Goal: Task Accomplishment & Management: Use online tool/utility

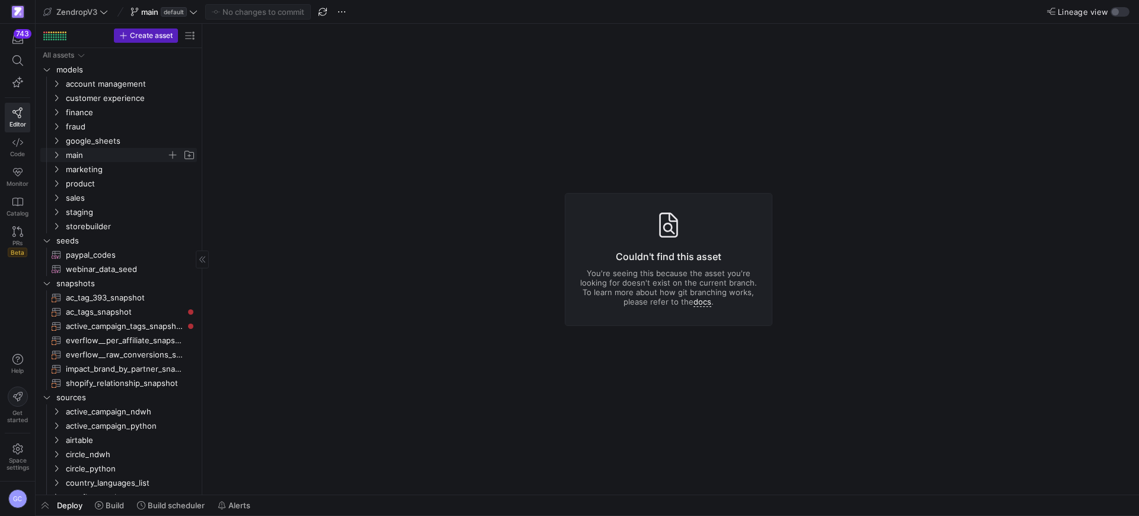
click at [53, 161] on span "main" at bounding box center [123, 154] width 146 height 13
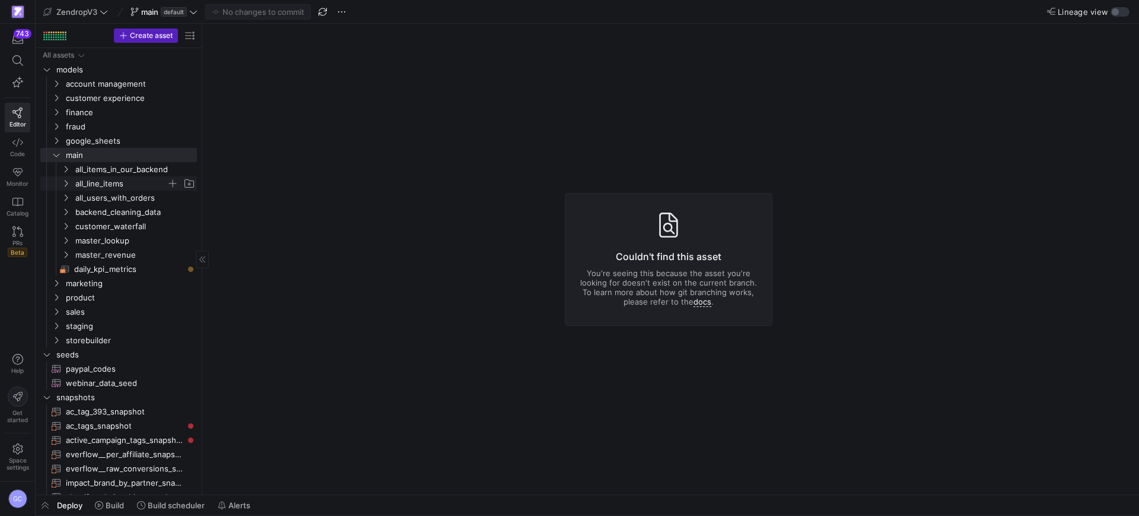
click at [64, 181] on icon "Press SPACE to select this row." at bounding box center [66, 183] width 8 height 7
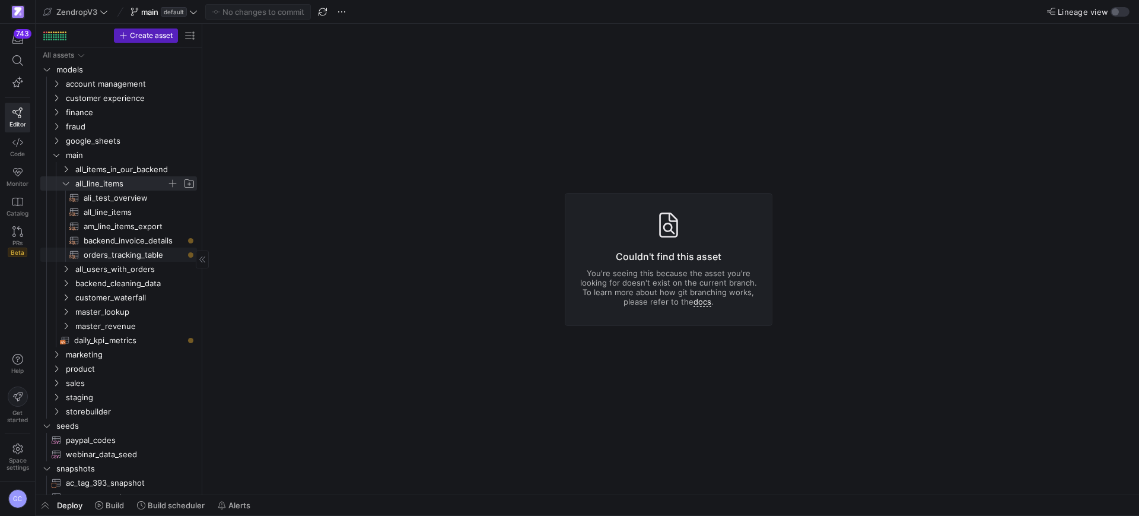
click at [146, 253] on span "orders_tracking_table​​​​​​​​​​" at bounding box center [134, 255] width 100 height 14
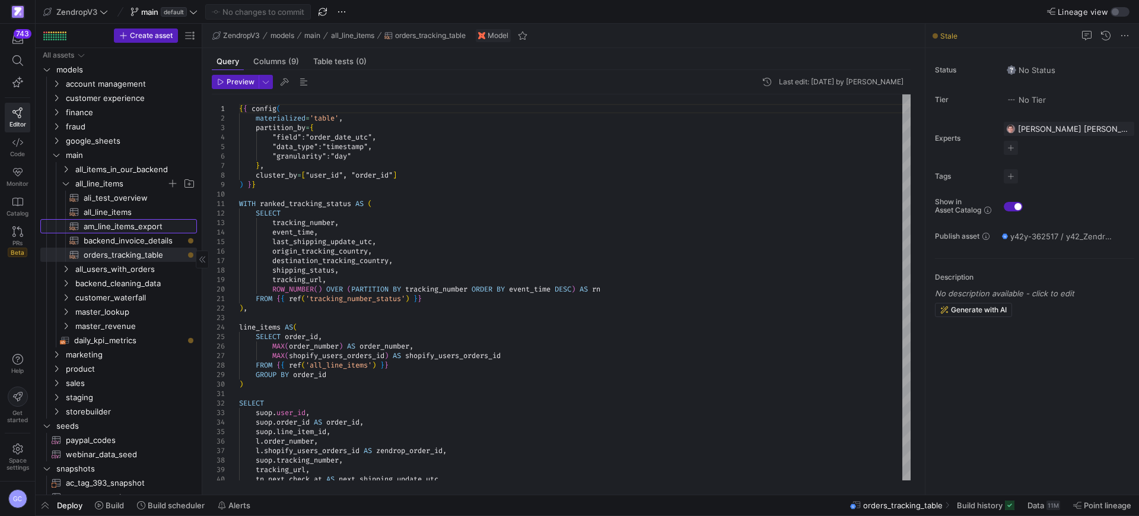
click at [138, 225] on span "am_line_items_export​​​​​​​​​​" at bounding box center [134, 227] width 100 height 14
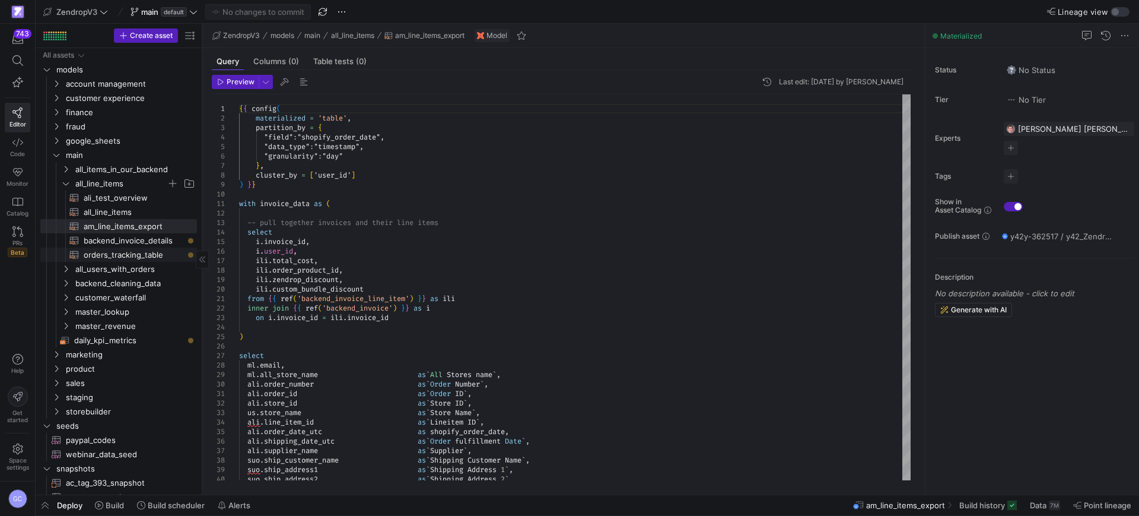
click at [151, 254] on span "orders_tracking_table​​​​​​​​​​" at bounding box center [134, 255] width 100 height 14
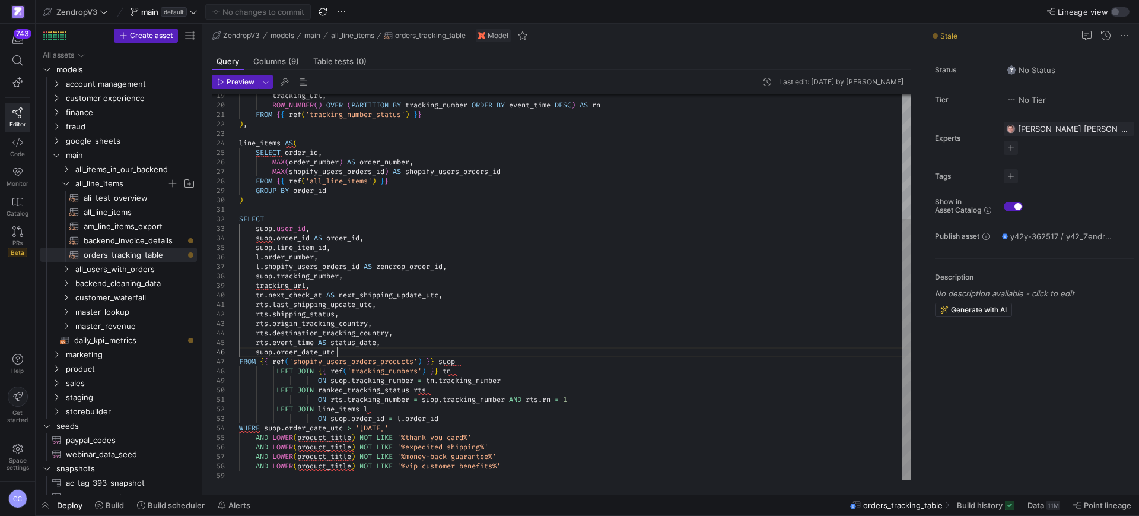
click at [351, 350] on div "tracking_url , ROW_NUMBER ( ) OVER ( PARTITION BY tracking_number ORDER BY even…" at bounding box center [575, 195] width 672 height 570
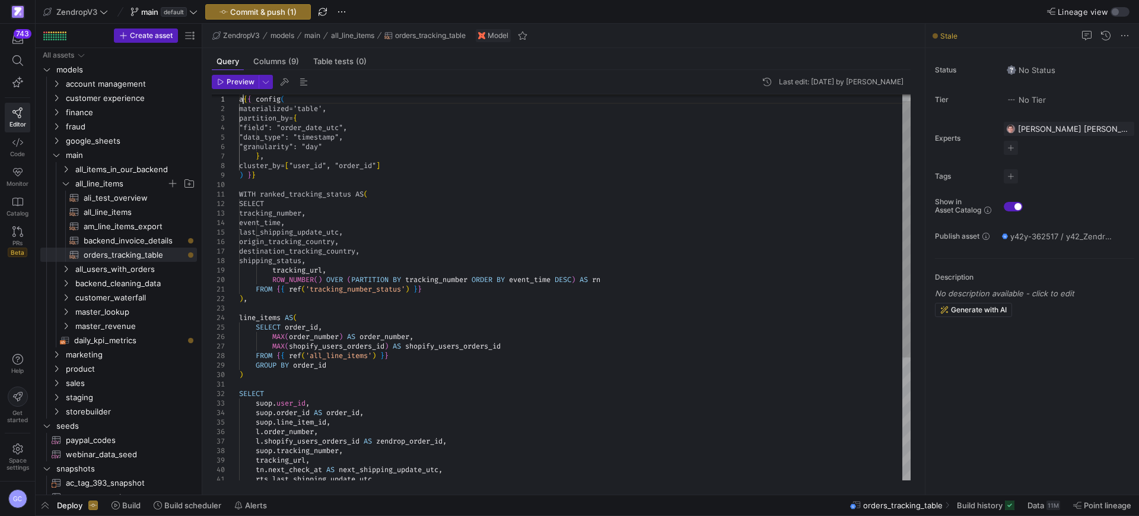
scroll to position [9, 5]
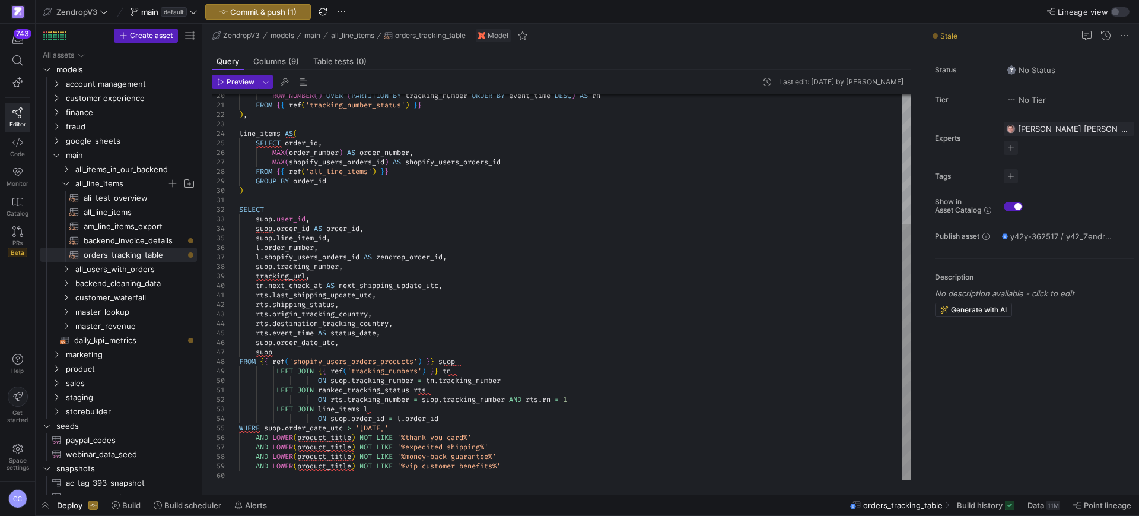
click at [288, 349] on div "ROW_NUMBER ( ) OVER ( PARTITION BY tracking_number ORDER BY event_time DESC ) A…" at bounding box center [575, 190] width 672 height 579
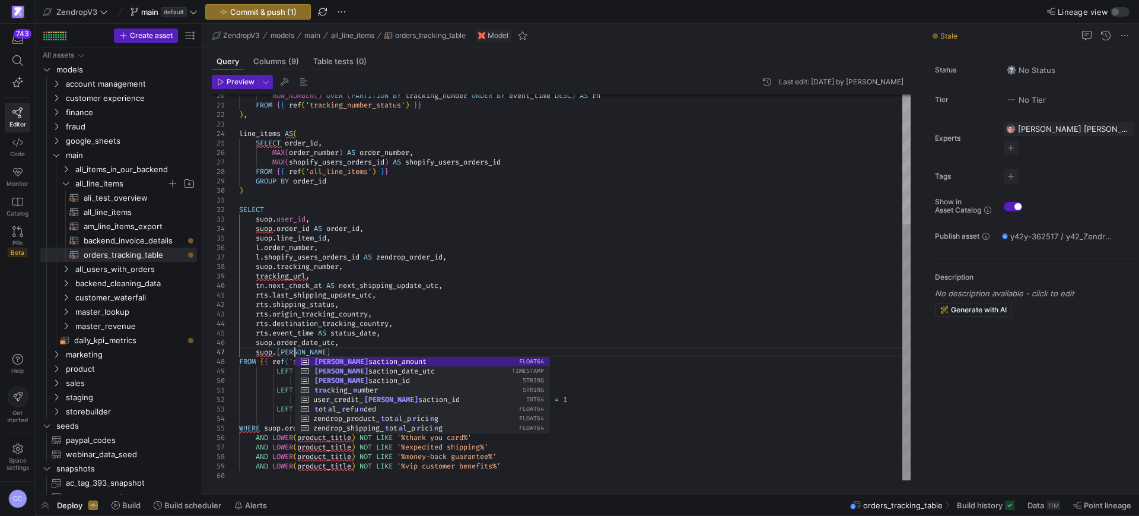
scroll to position [57, 55]
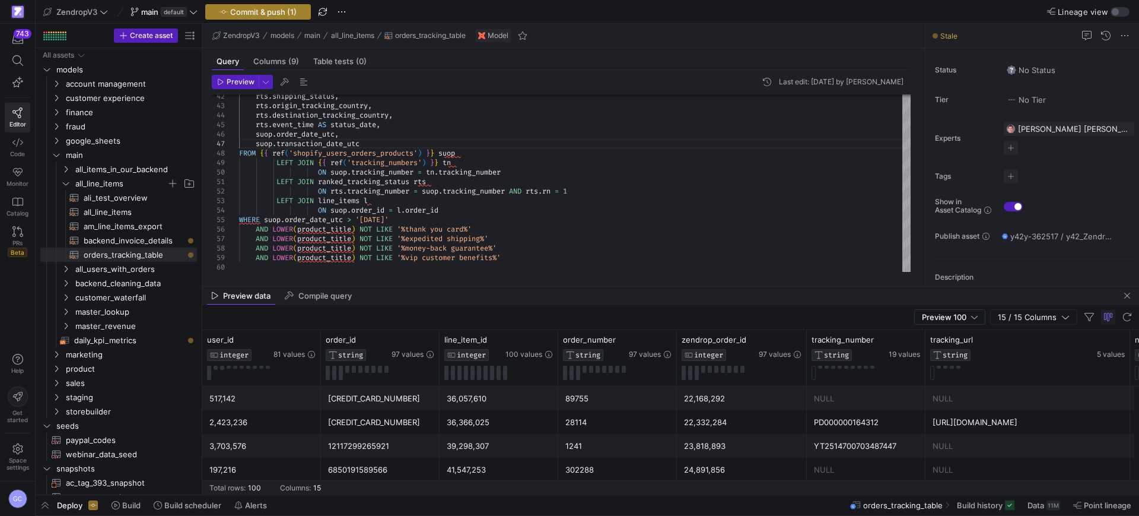
type textarea "rts.last_shipping_update_utc, rts.shipping_status, rts.origin_tracking_country,…"
click at [284, 16] on span "button" at bounding box center [258, 12] width 104 height 14
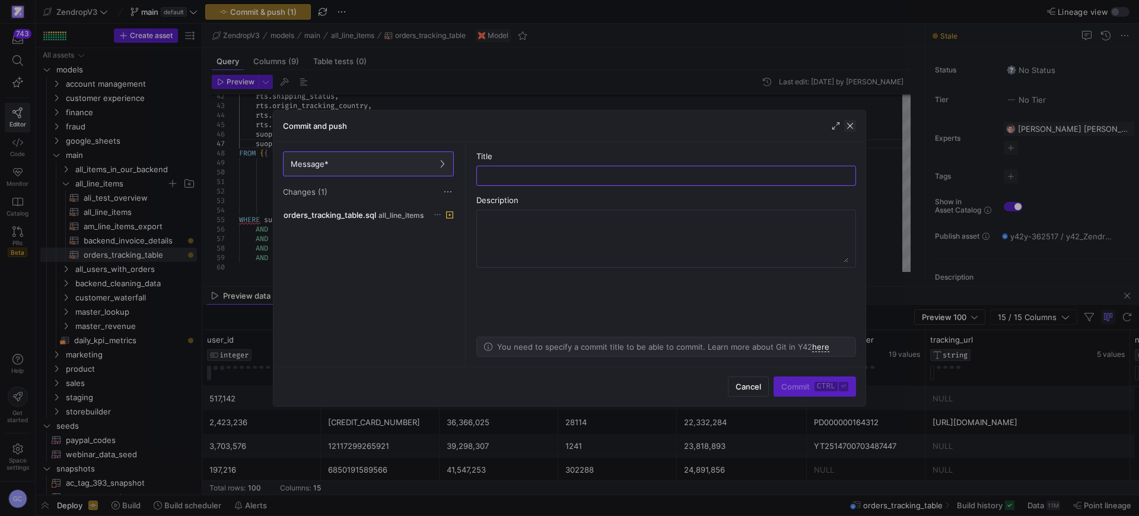
click at [850, 128] on span "button" at bounding box center [850, 126] width 12 height 12
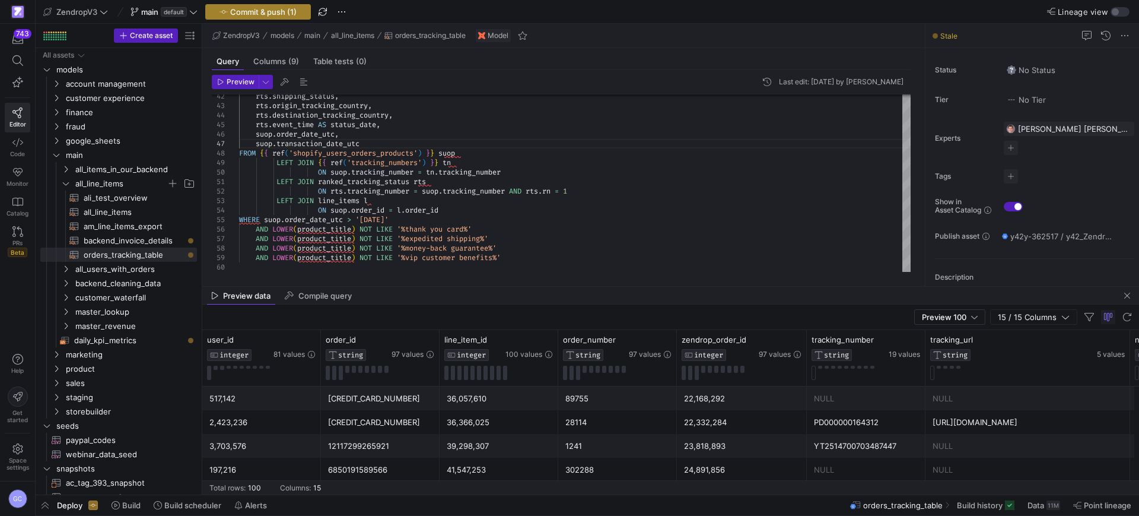
click at [244, 13] on span "Commit & push (1)" at bounding box center [263, 11] width 66 height 9
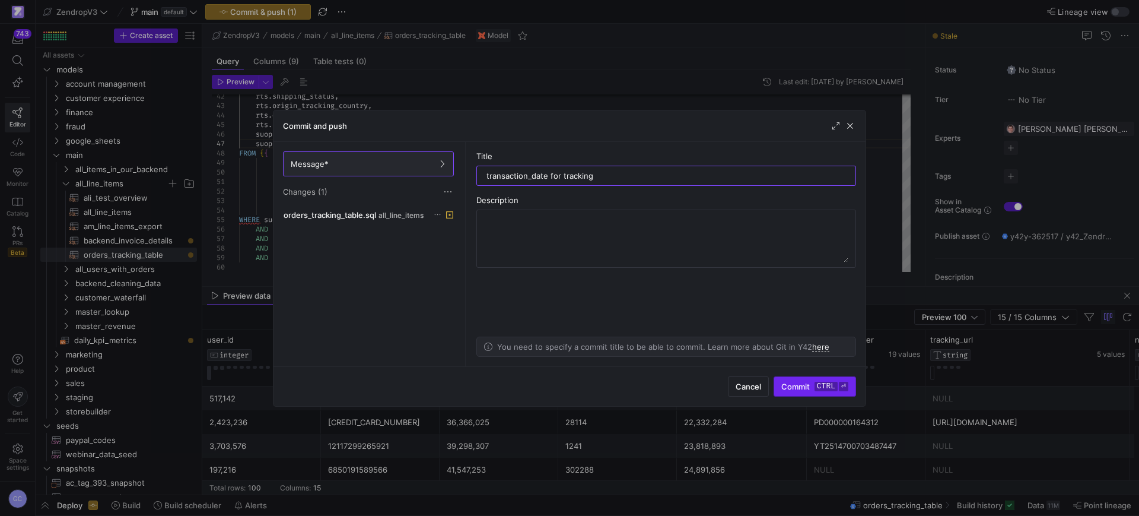
type input "transaction_date for tracking"
click at [823, 392] on span "submit" at bounding box center [814, 386] width 81 height 19
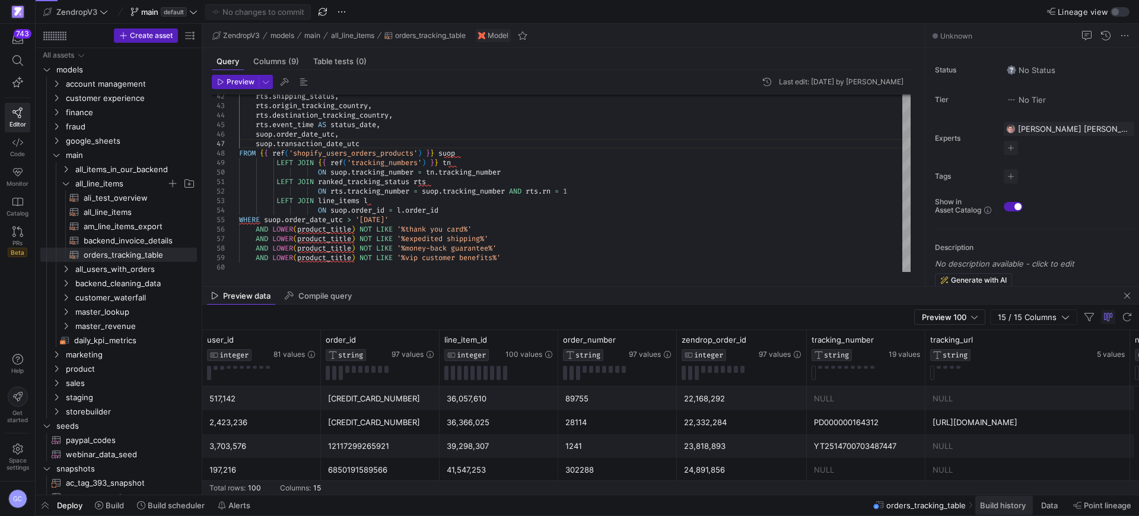
click at [1007, 503] on span "Build history" at bounding box center [1003, 504] width 46 height 9
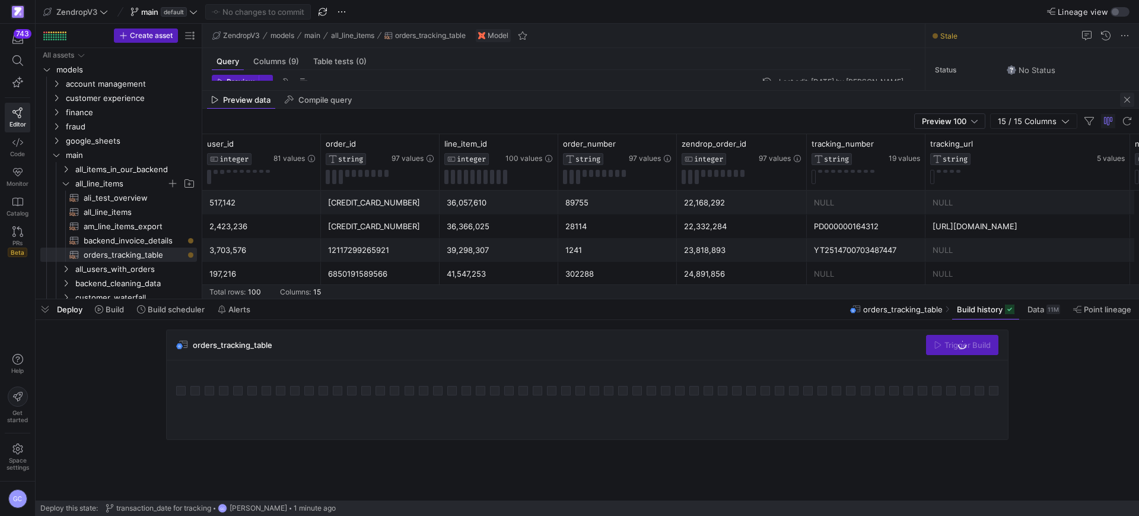
click at [1124, 98] on span "button" at bounding box center [1127, 100] width 14 height 14
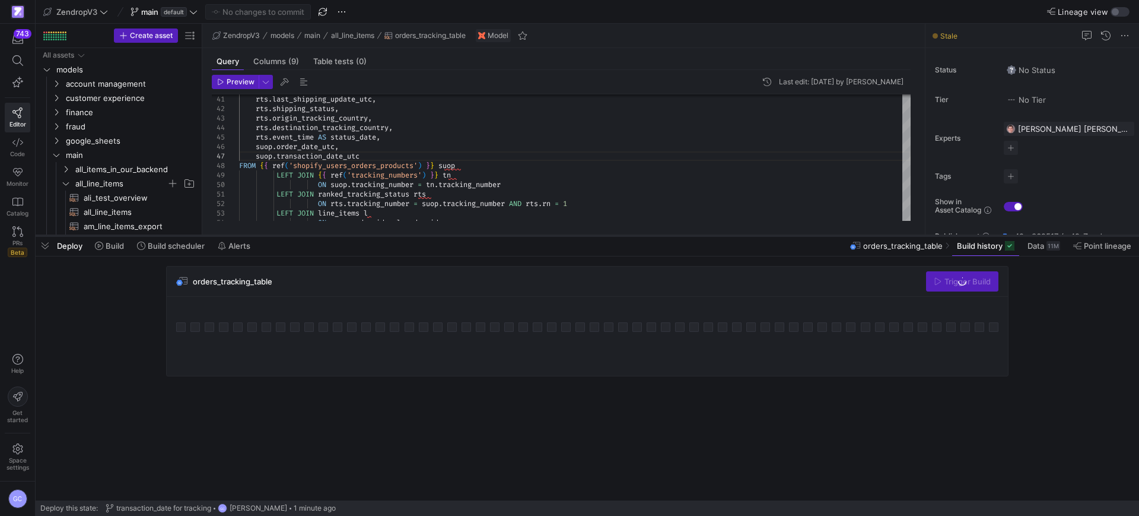
drag, startPoint x: 823, startPoint y: 298, endPoint x: 829, endPoint y: 234, distance: 64.4
click at [829, 234] on div at bounding box center [588, 235] width 1104 height 5
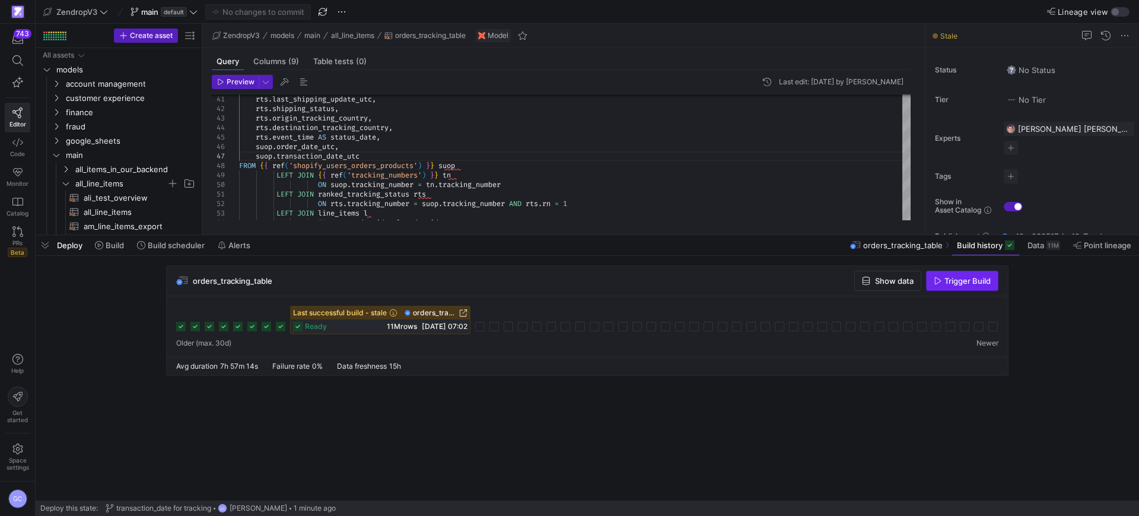
click at [980, 285] on span "Trigger Build" at bounding box center [968, 280] width 46 height 9
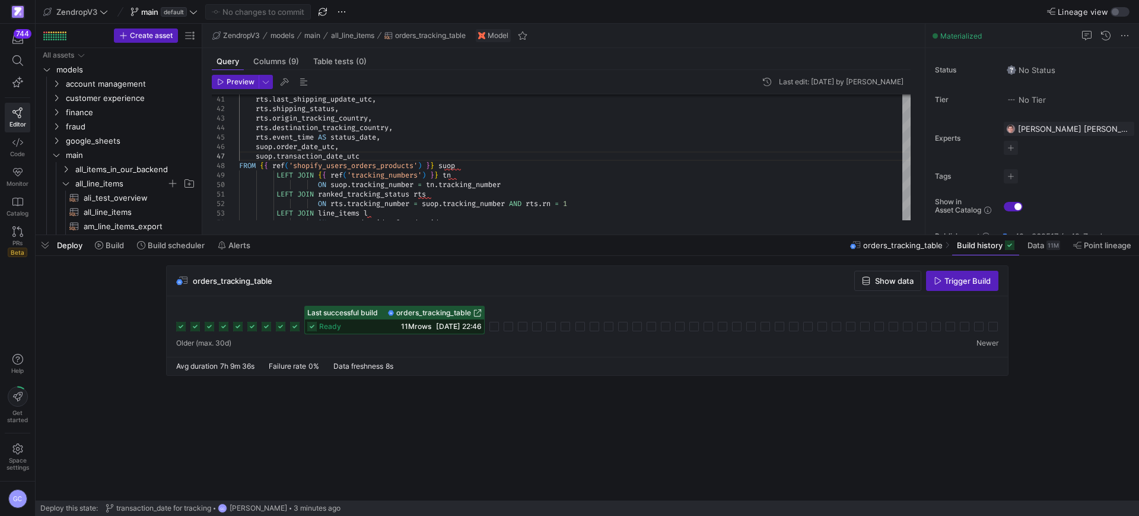
drag, startPoint x: 786, startPoint y: 337, endPoint x: 786, endPoint y: 301, distance: 35.6
click at [778, 316] on div "Last successful build orders_tracking_table ready 11M rows [DATE] 22:46" at bounding box center [587, 326] width 841 height 61
click at [722, 379] on div "orders_tracking_table Show data Trigger Build Last successful build orders_trac…" at bounding box center [585, 323] width 1099 height 117
click at [44, 243] on span "button" at bounding box center [45, 245] width 19 height 20
